Goal: Find specific page/section: Find specific page/section

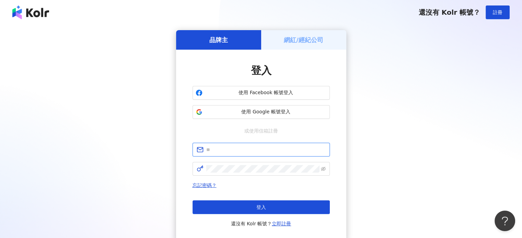
type input "**********"
click at [306, 45] on div "網紅/經紀公司" at bounding box center [303, 40] width 85 height 20
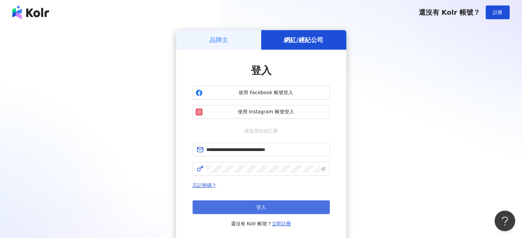
click at [259, 210] on span "登入" at bounding box center [261, 207] width 10 height 5
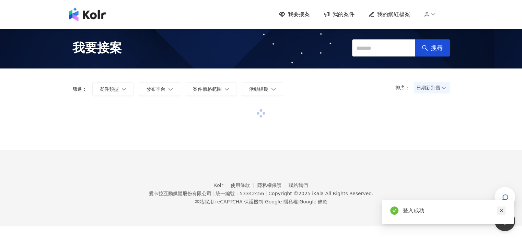
click at [501, 210] on icon "close" at bounding box center [501, 211] width 5 height 5
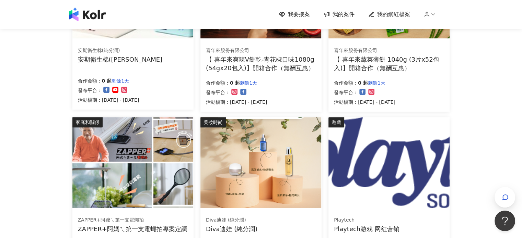
scroll to position [412, 0]
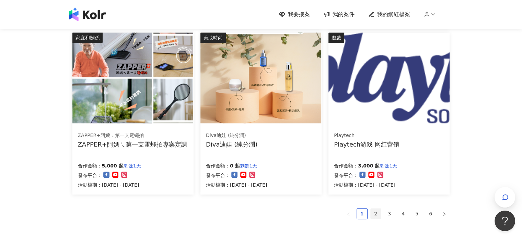
click at [372, 212] on link "2" at bounding box center [376, 214] width 10 height 10
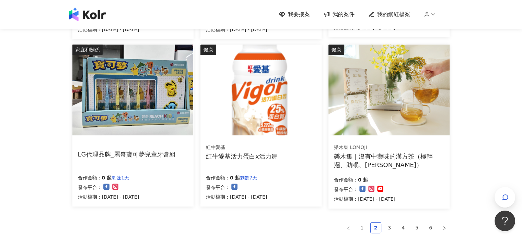
scroll to position [446, 0]
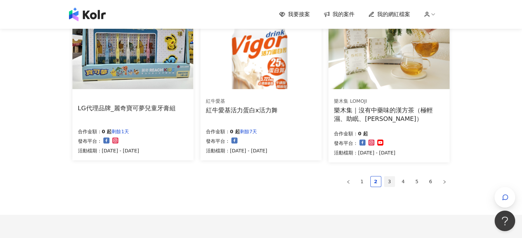
click at [386, 184] on link "3" at bounding box center [389, 182] width 10 height 10
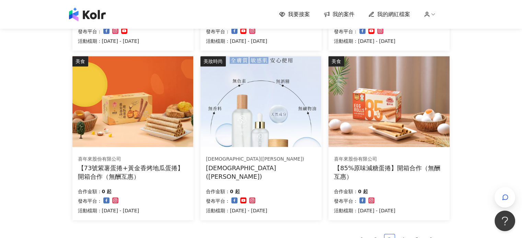
scroll to position [480, 0]
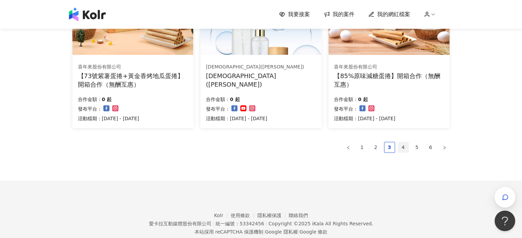
click at [406, 144] on link "4" at bounding box center [403, 147] width 10 height 10
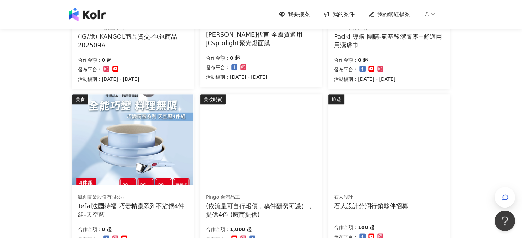
scroll to position [446, 0]
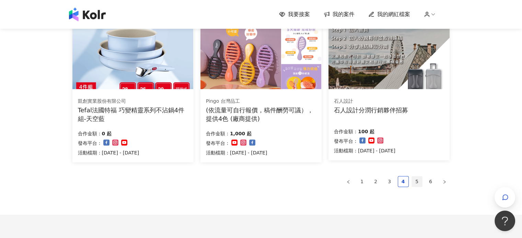
click at [419, 183] on link "5" at bounding box center [417, 182] width 10 height 10
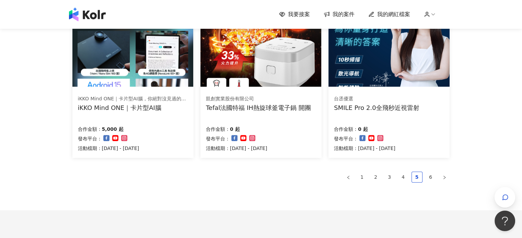
scroll to position [494, 0]
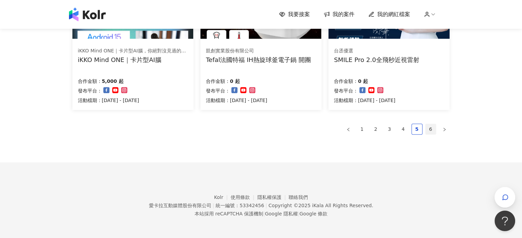
click at [428, 129] on link "6" at bounding box center [430, 129] width 10 height 10
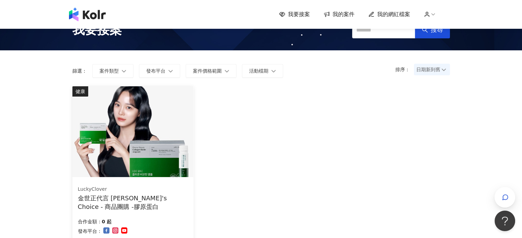
scroll to position [34, 0]
